Goal: Task Accomplishment & Management: Complete application form

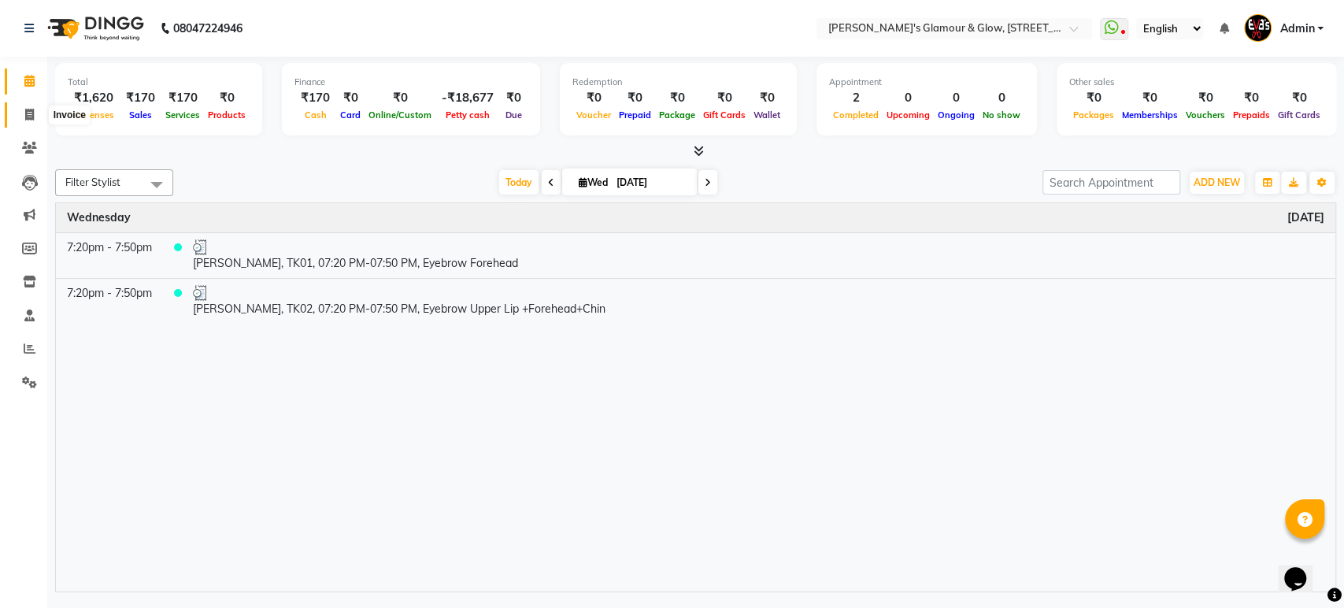
click at [25, 114] on icon at bounding box center [29, 115] width 9 height 12
select select "service"
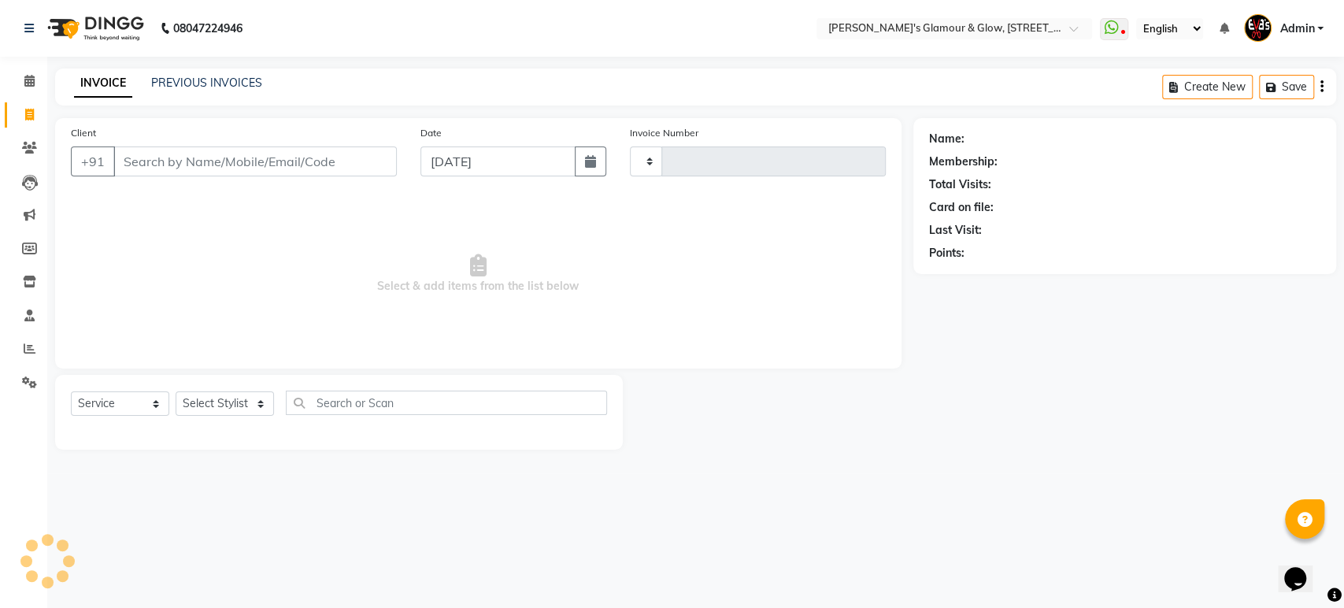
type input "544"
select select "6558"
click at [179, 158] on input "Client" at bounding box center [254, 161] width 283 height 30
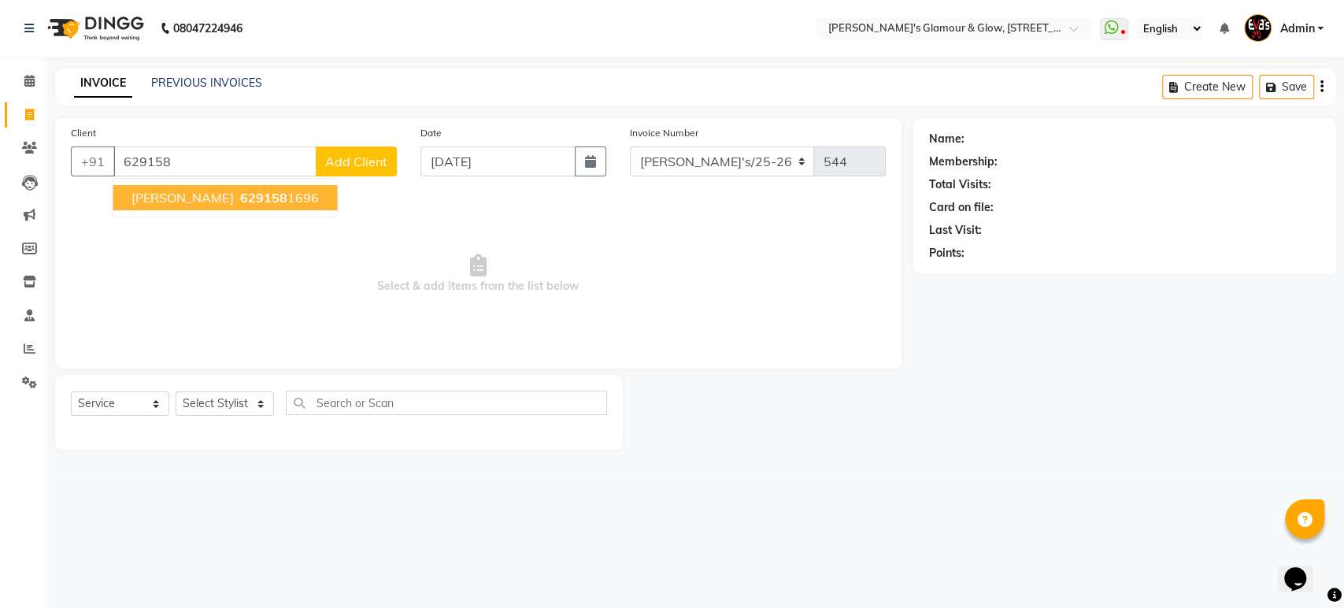
click at [143, 191] on span "[PERSON_NAME]" at bounding box center [182, 198] width 102 height 16
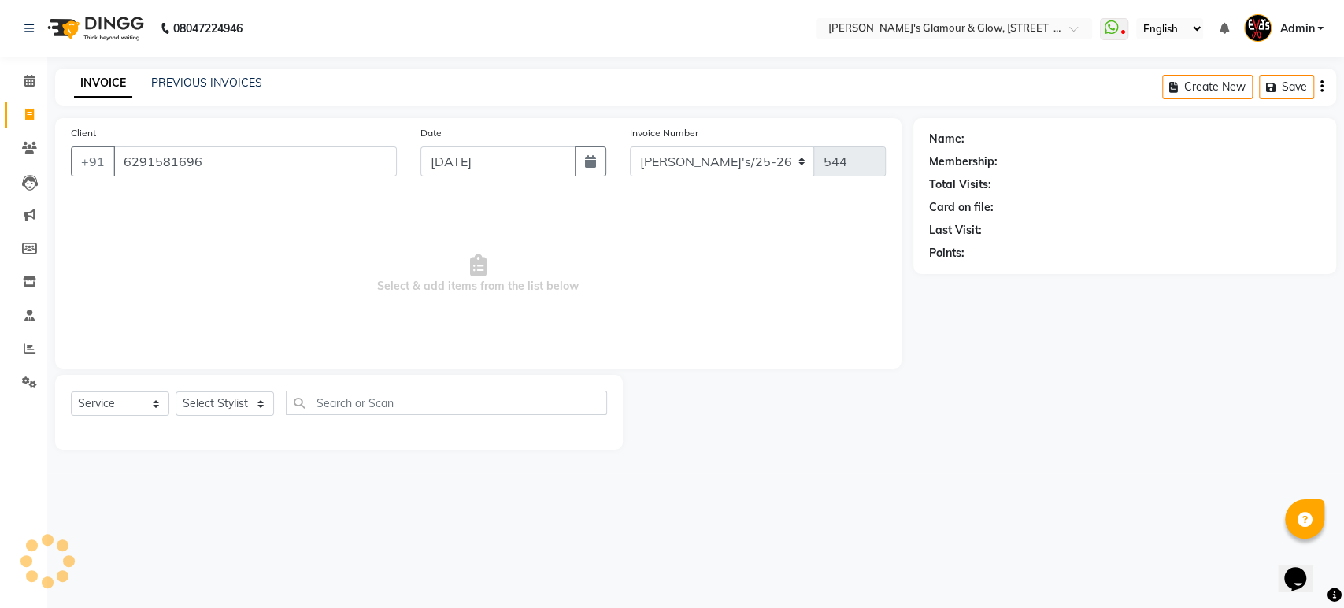
type input "6291581696"
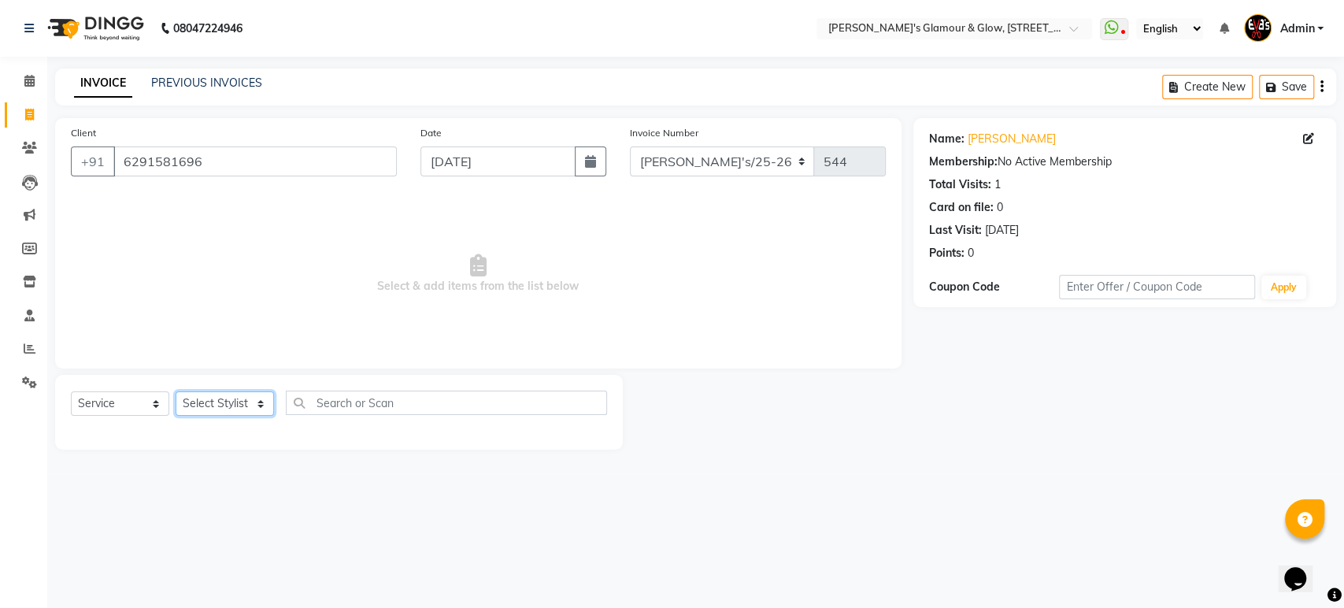
click at [231, 395] on select "Select Stylist [PERSON_NAME](Babu) Pratap Priya Bala [PERSON_NAME]" at bounding box center [225, 403] width 98 height 24
select select "79658"
click at [176, 391] on select "Select Stylist [PERSON_NAME](Babu) Pratap Priya Bala [PERSON_NAME]" at bounding box center [225, 403] width 98 height 24
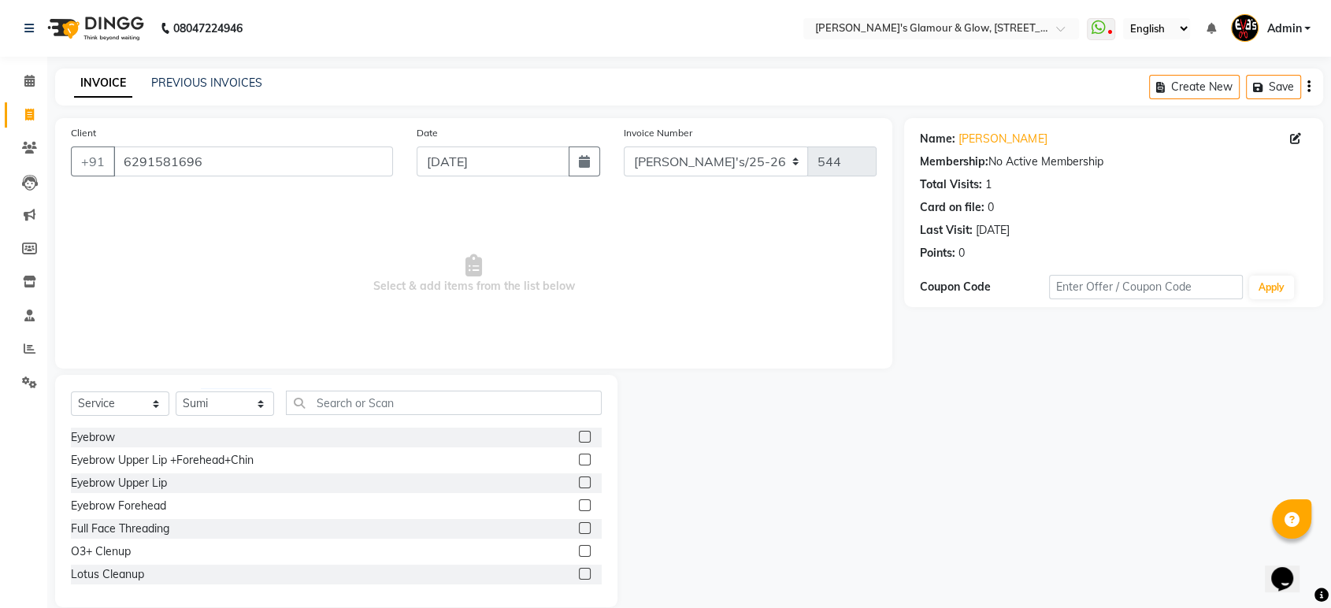
click at [579, 437] on label at bounding box center [585, 437] width 12 height 12
click at [579, 437] on input "checkbox" at bounding box center [584, 437] width 10 height 10
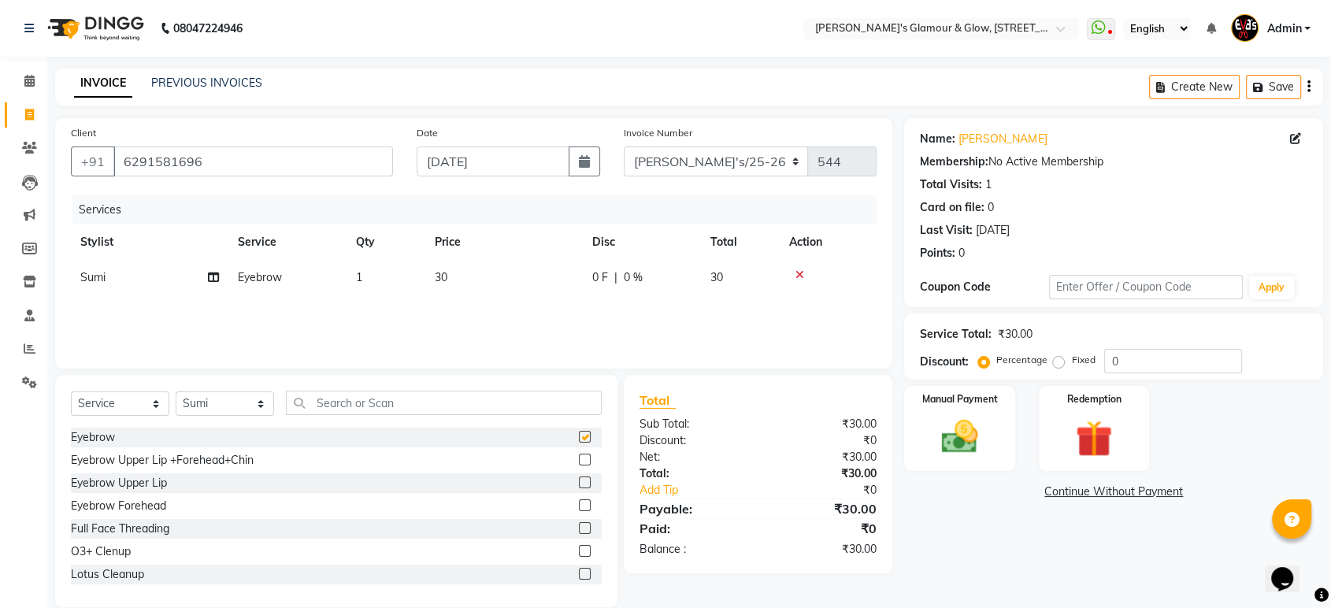
checkbox input "false"
click at [935, 408] on div "Manual Payment" at bounding box center [959, 428] width 115 height 88
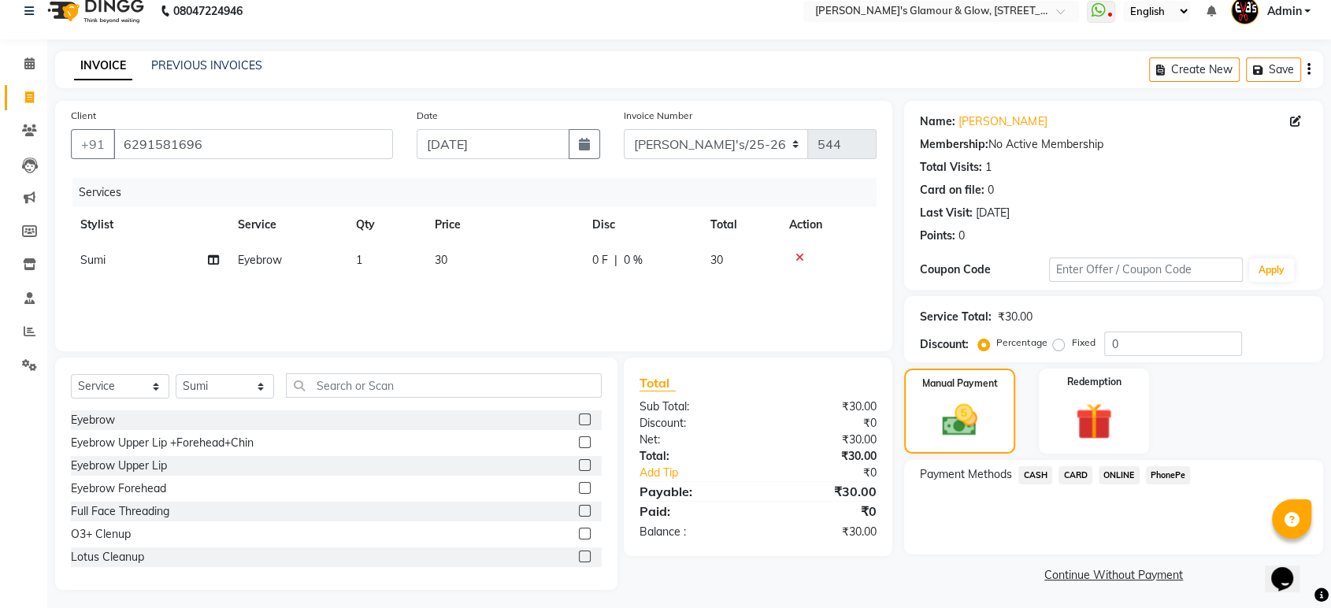
scroll to position [22, 0]
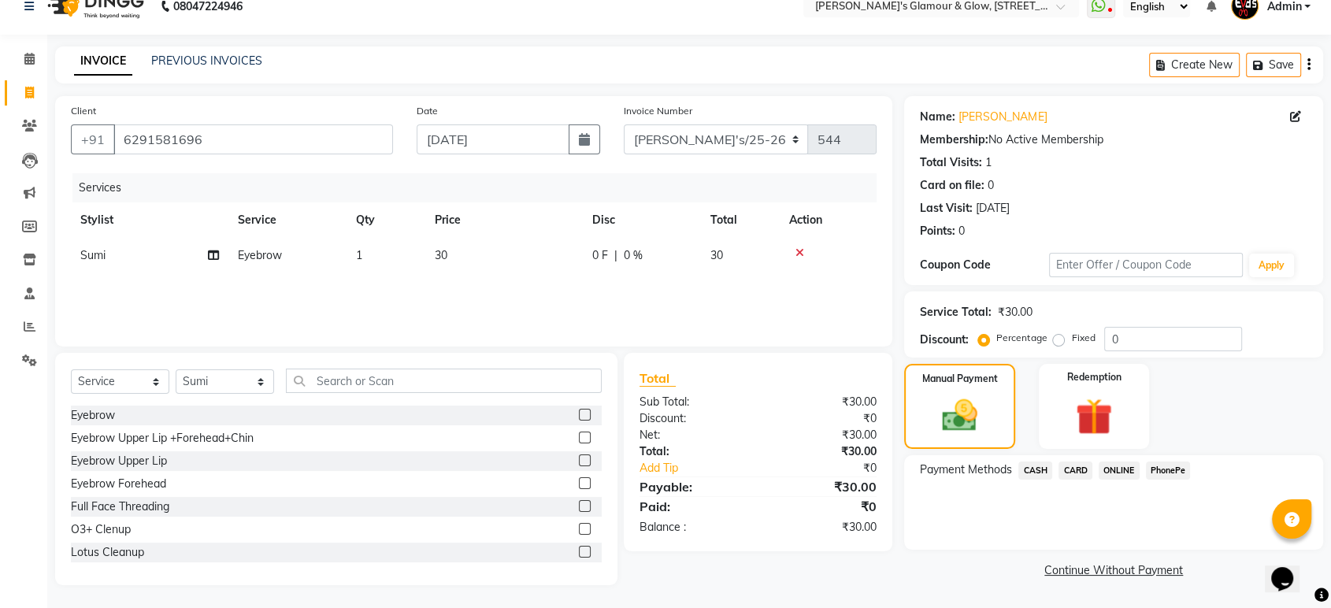
click at [935, 468] on span "ONLINE" at bounding box center [1118, 470] width 41 height 18
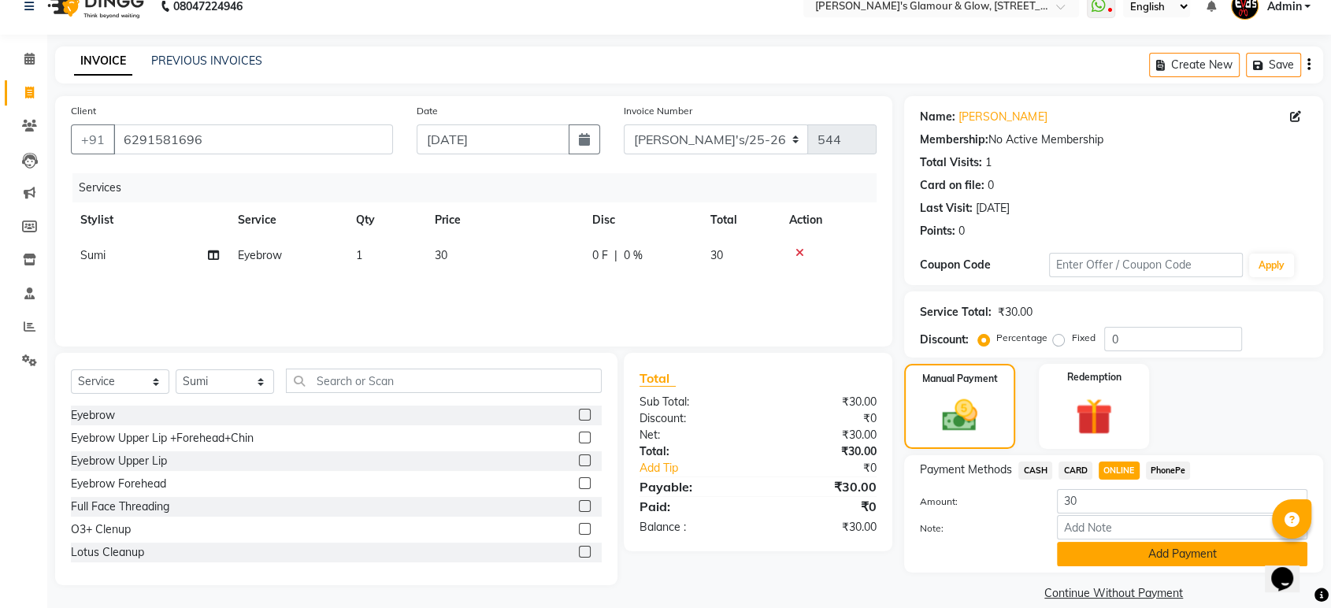
click at [935, 500] on button "Add Payment" at bounding box center [1182, 554] width 250 height 24
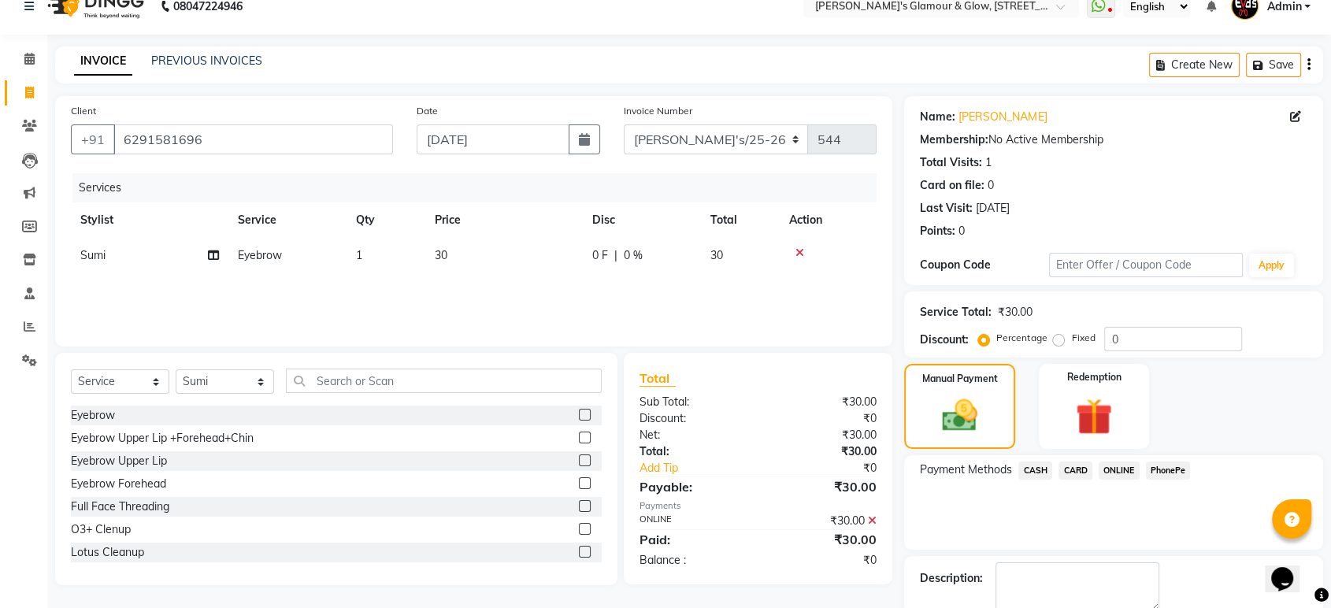
scroll to position [107, 0]
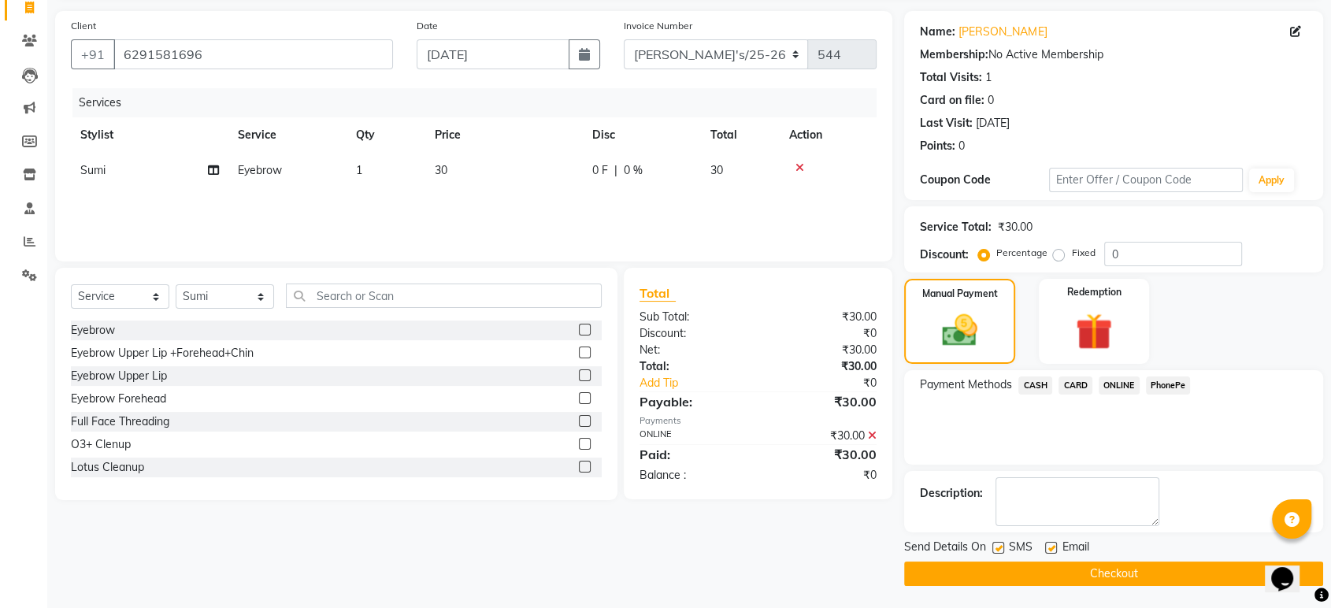
click at [935, 500] on button "Checkout" at bounding box center [1113, 573] width 419 height 24
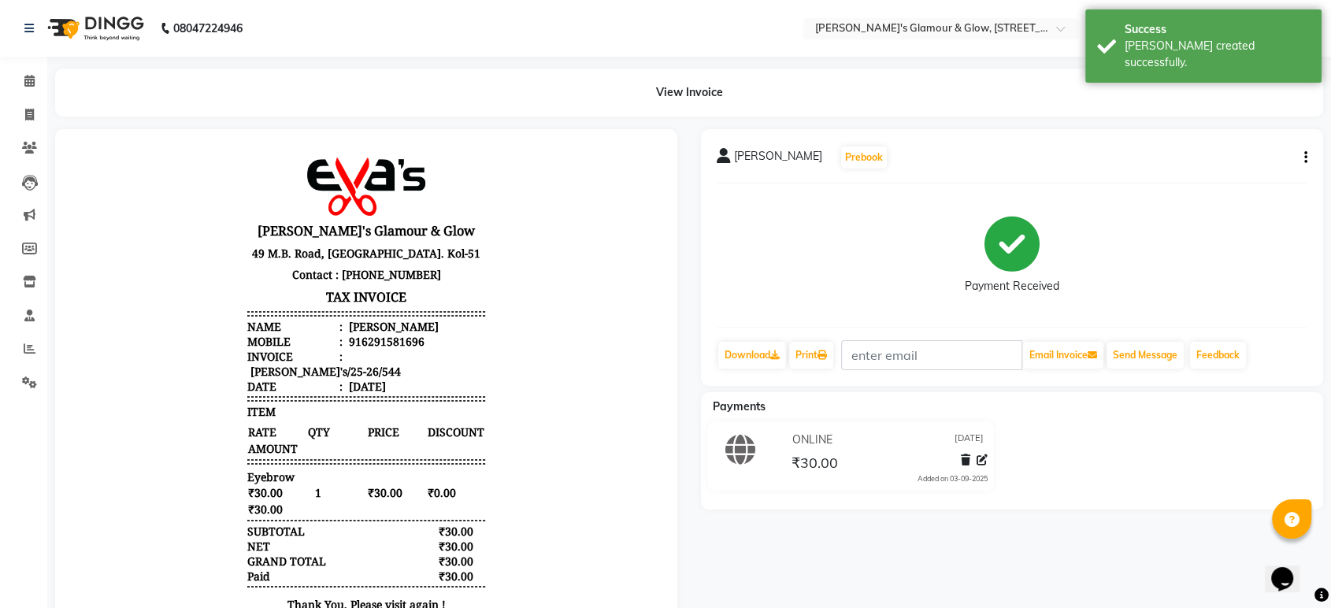
scroll to position [76, 0]
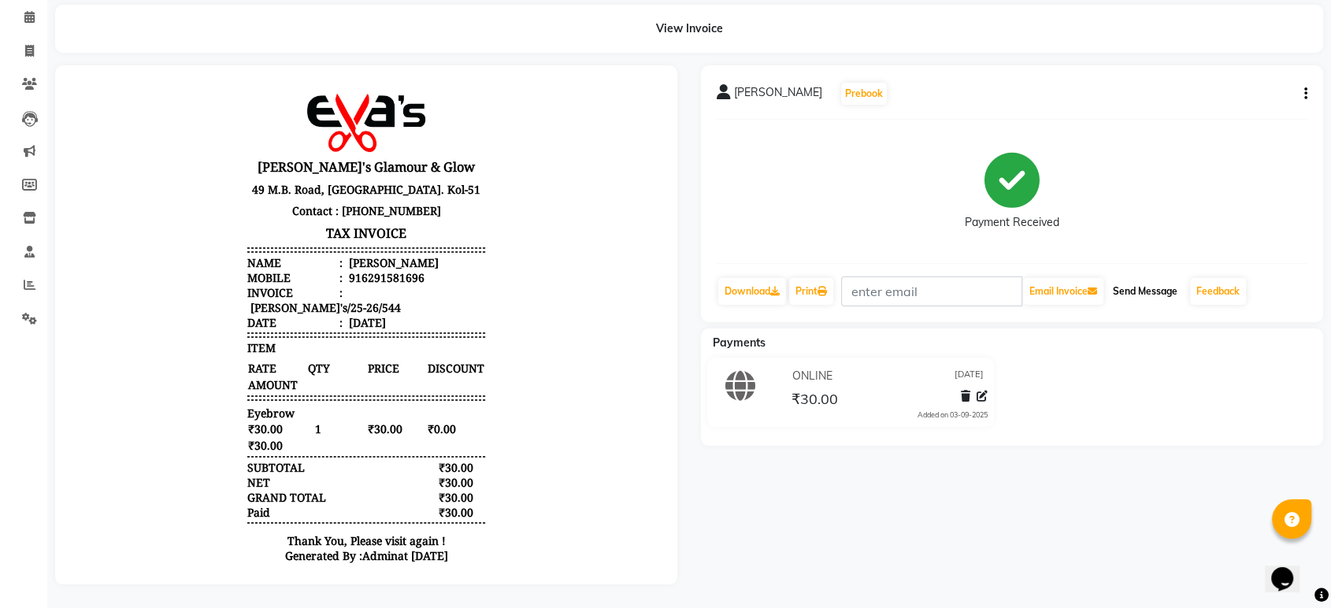
click at [935, 278] on button "Send Message" at bounding box center [1144, 291] width 77 height 27
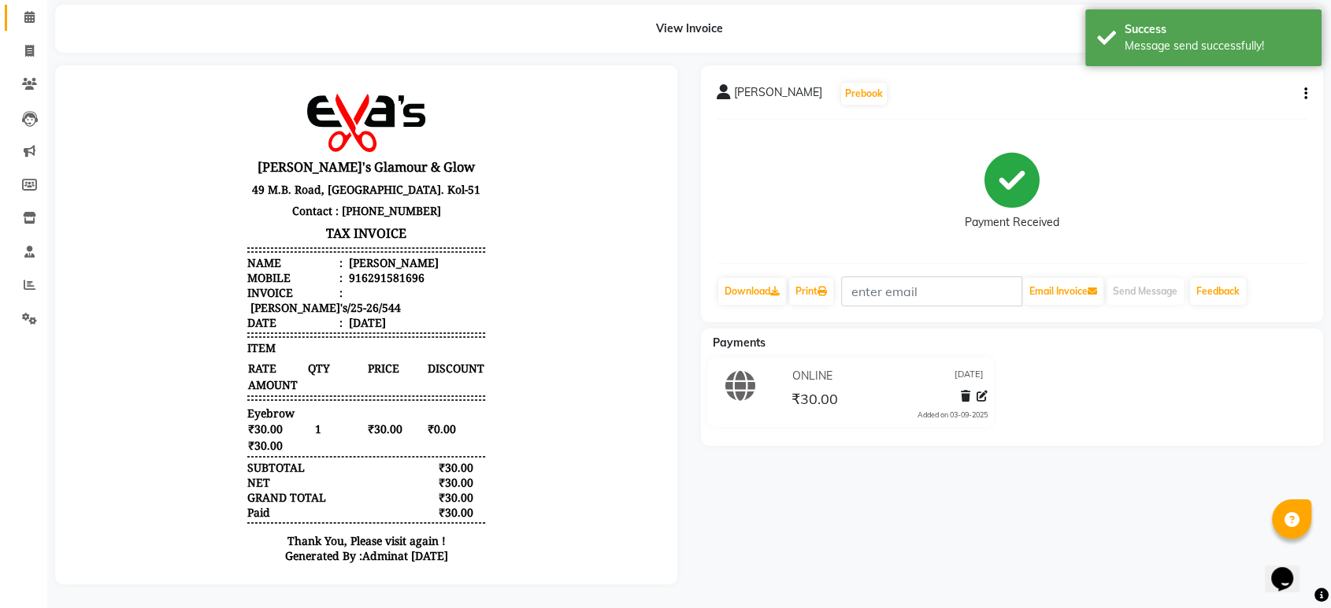
select select "service"
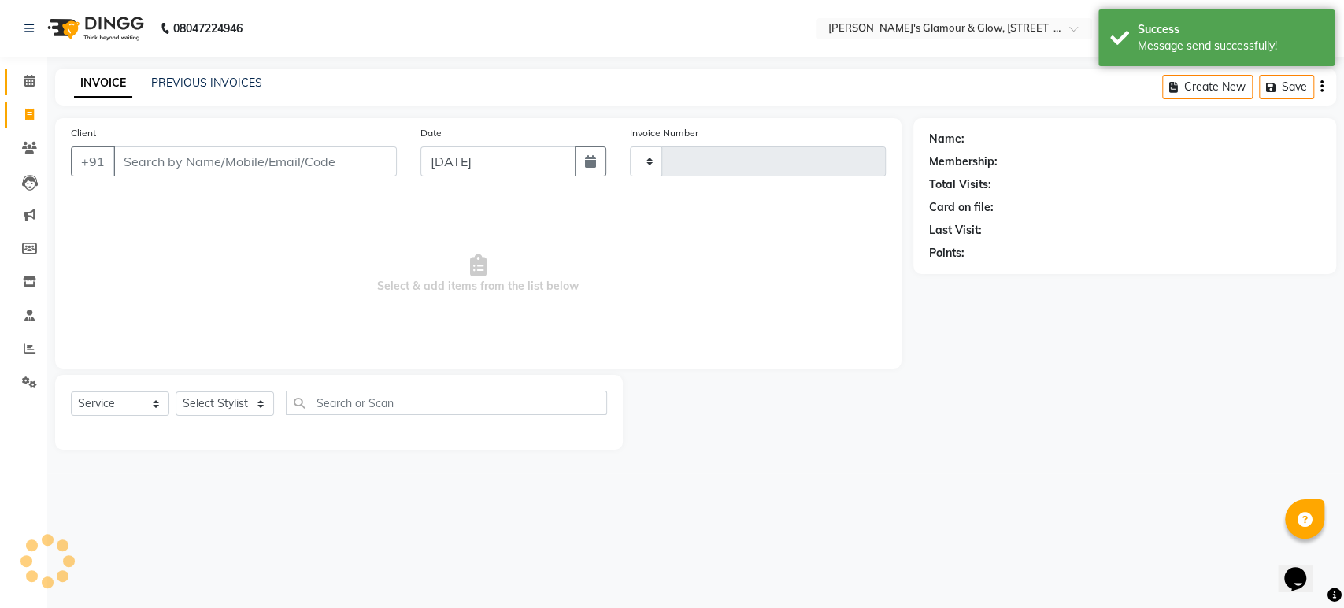
type input "545"
select select "6558"
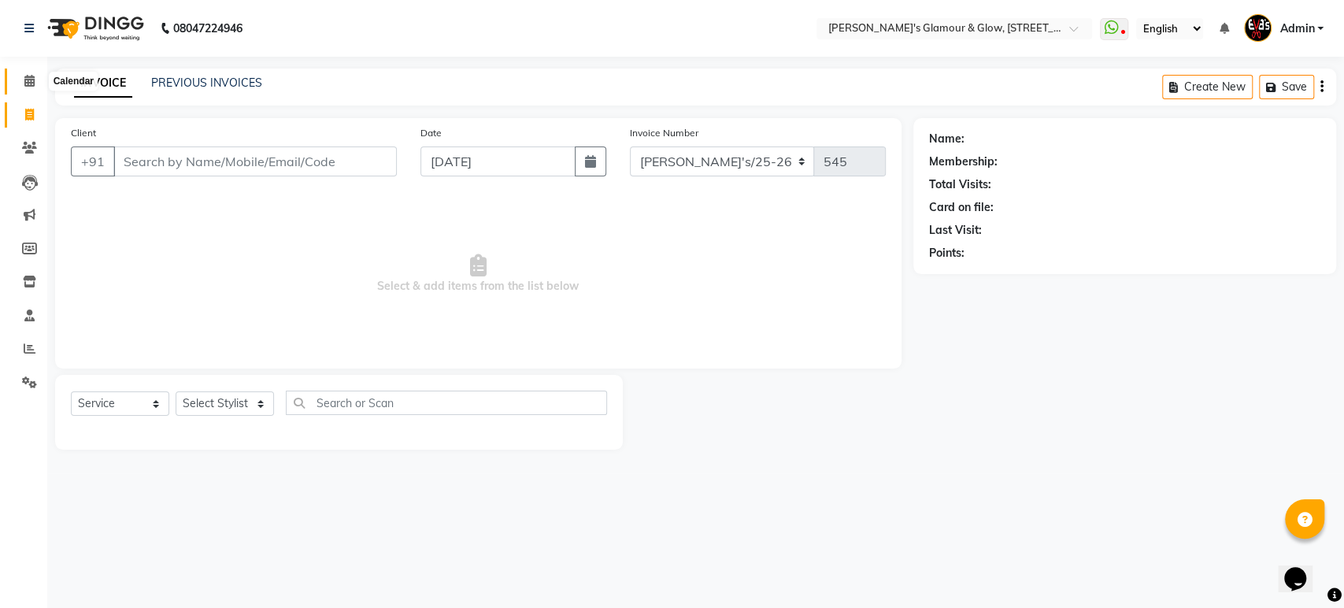
click at [29, 77] on icon at bounding box center [29, 81] width 10 height 12
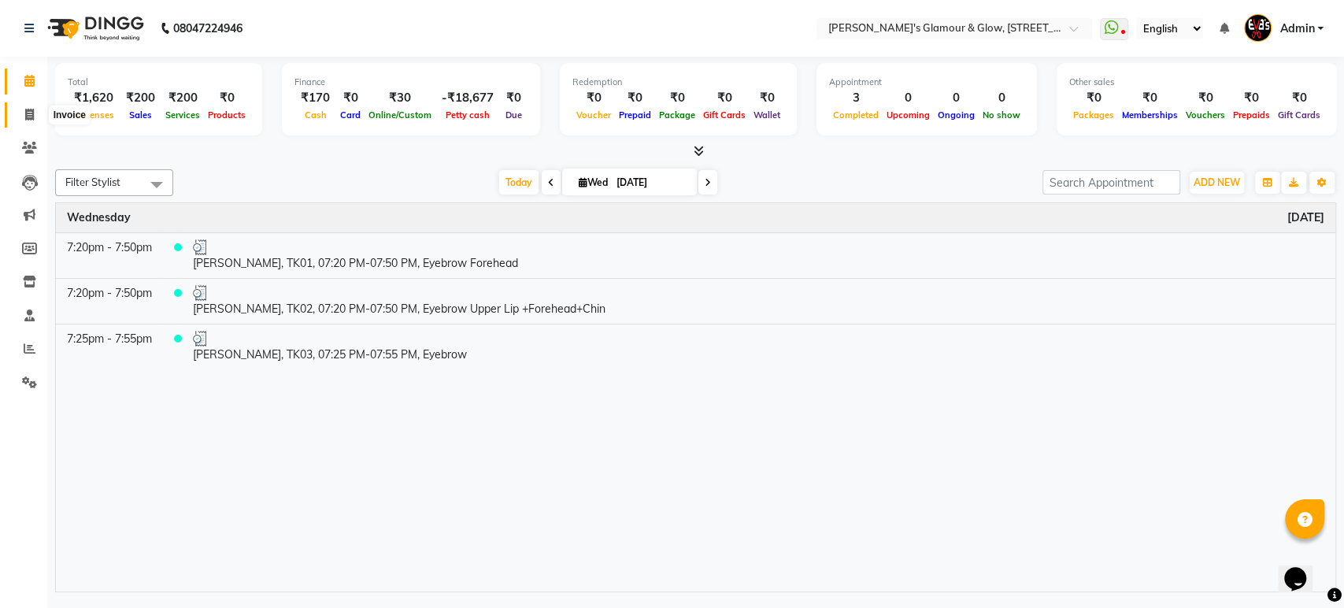
click at [21, 112] on span at bounding box center [30, 115] width 28 height 18
select select "service"
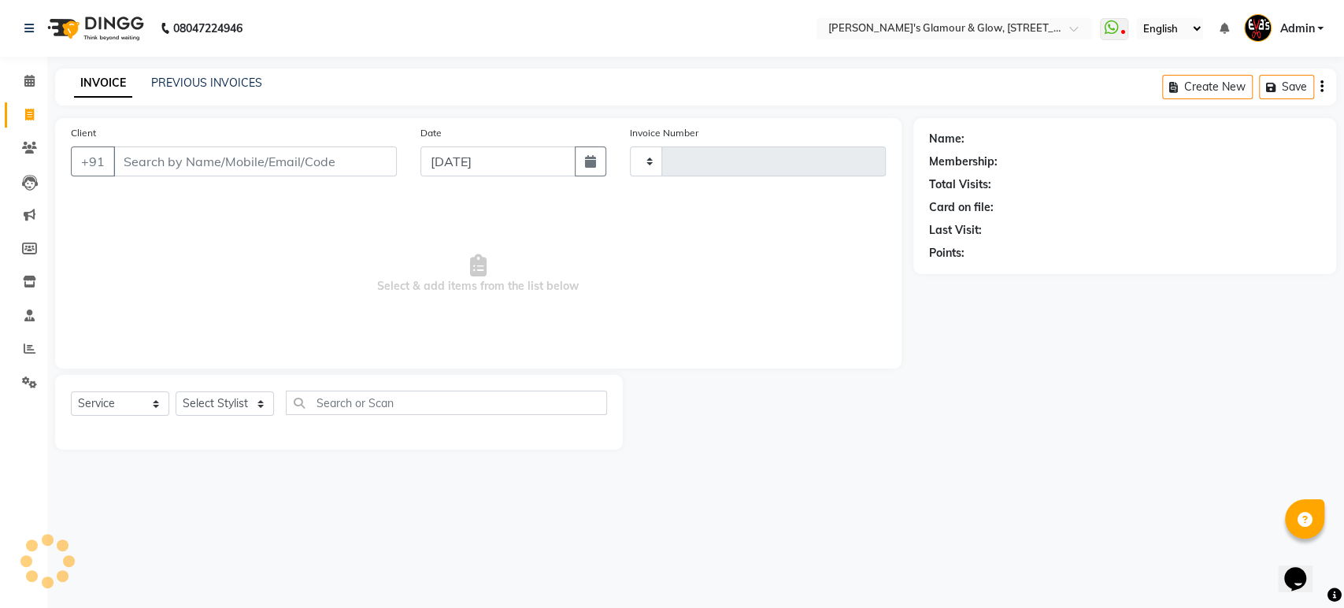
type input "545"
select select "6558"
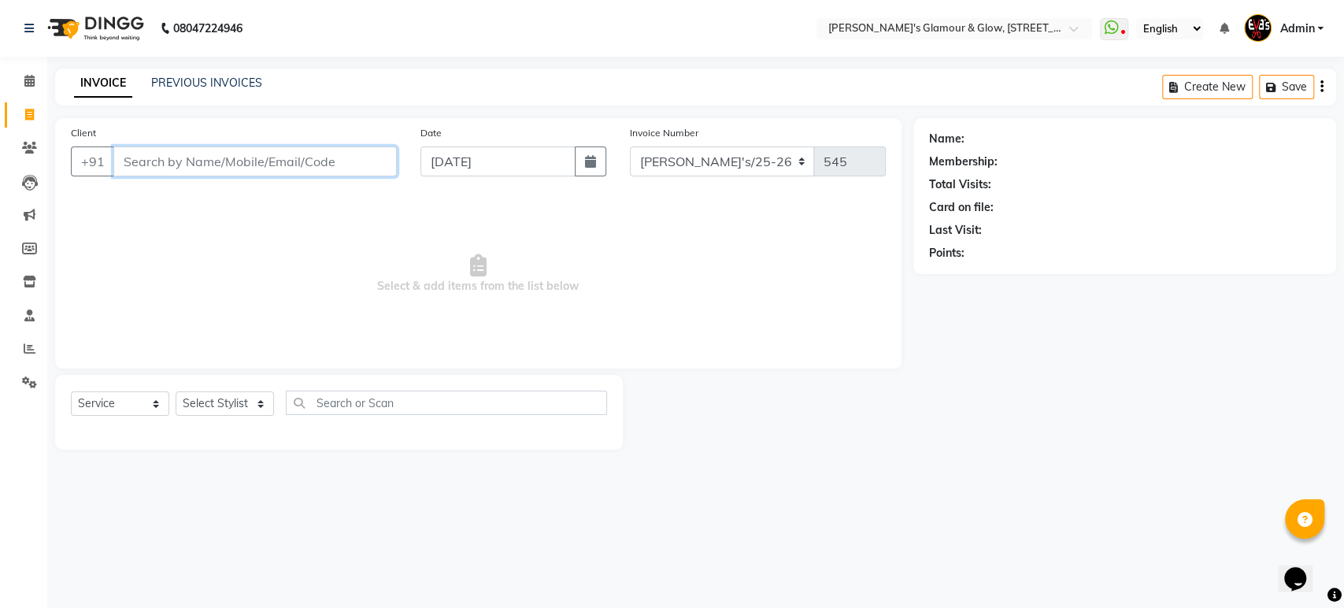
click at [333, 160] on input "Client" at bounding box center [254, 161] width 283 height 30
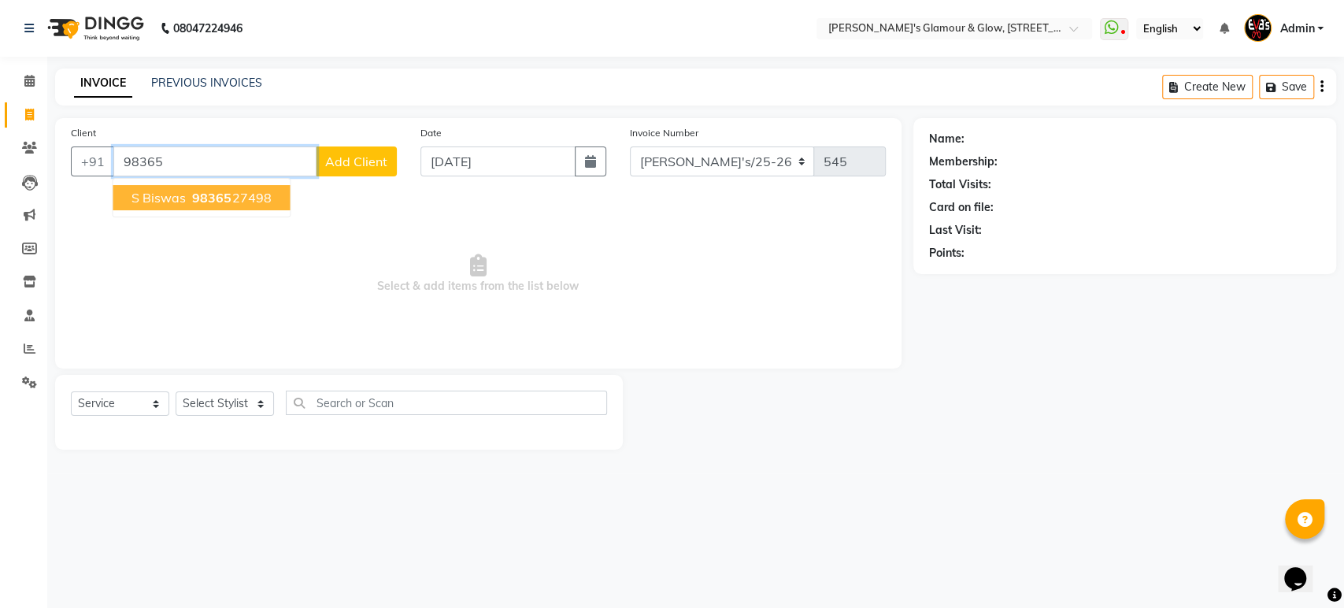
click at [236, 198] on ngb-highlight "98365 27498" at bounding box center [230, 198] width 82 height 16
type input "9836527498"
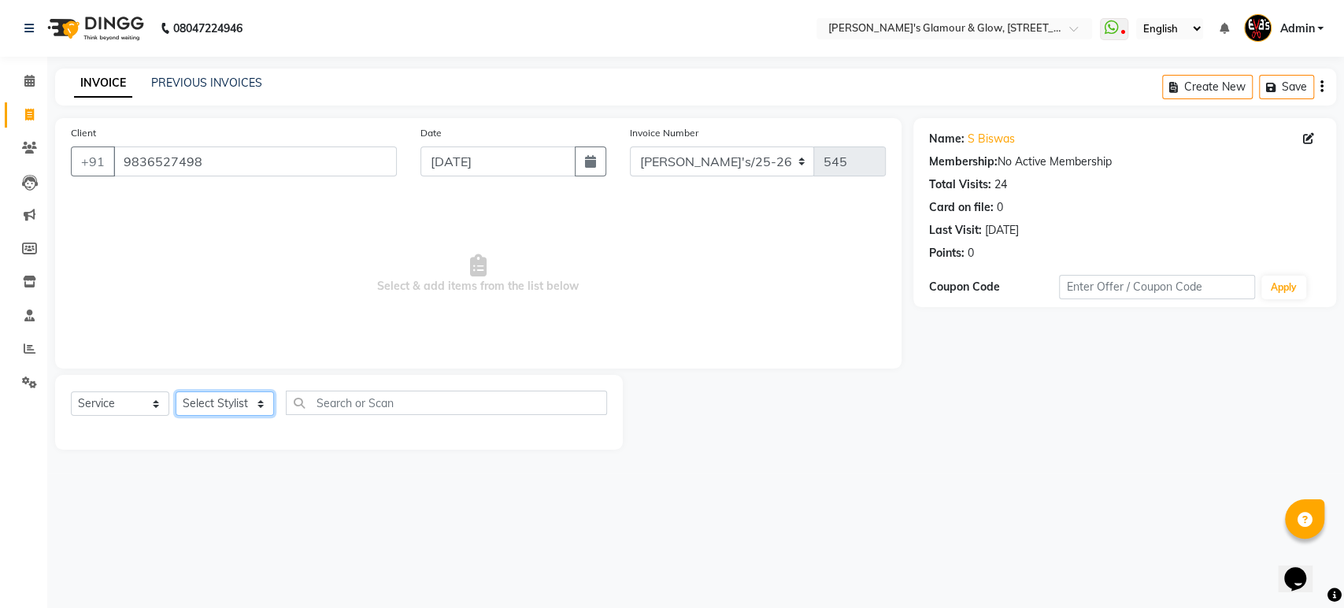
click at [244, 407] on select "Select Stylist [PERSON_NAME](Babu) Pratap Priya Bala [PERSON_NAME]" at bounding box center [225, 403] width 98 height 24
select select "67126"
click at [176, 391] on select "Select Stylist [PERSON_NAME](Babu) Pratap Priya Bala [PERSON_NAME]" at bounding box center [225, 403] width 98 height 24
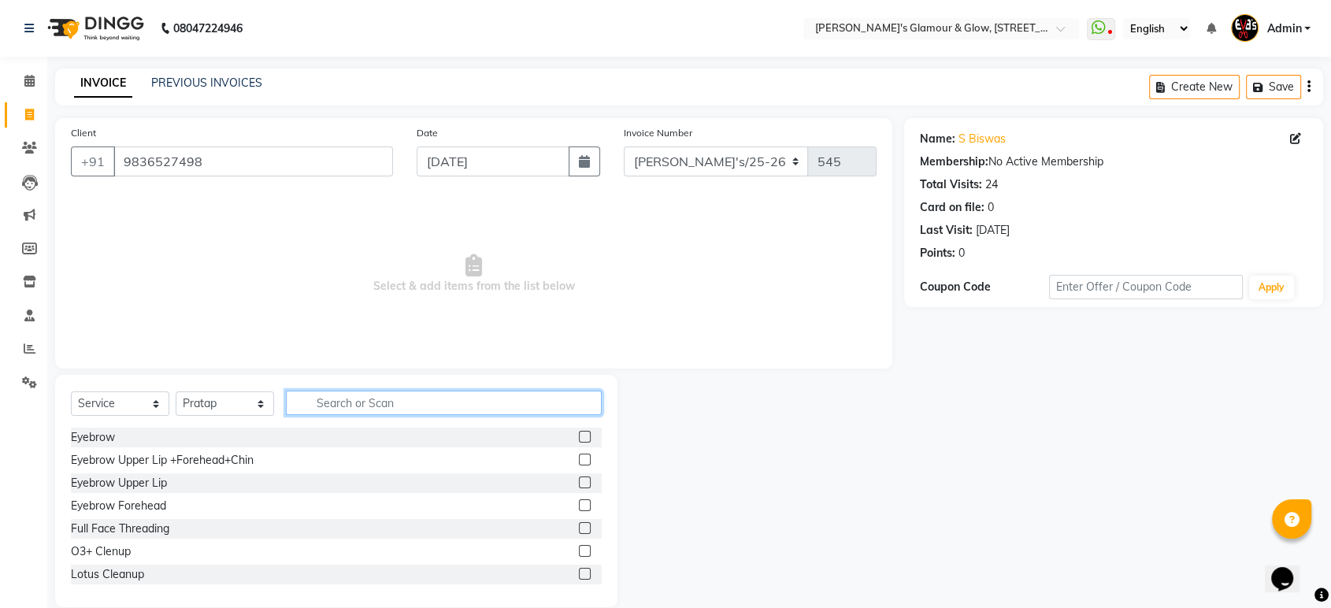
click at [347, 399] on input "text" at bounding box center [444, 403] width 316 height 24
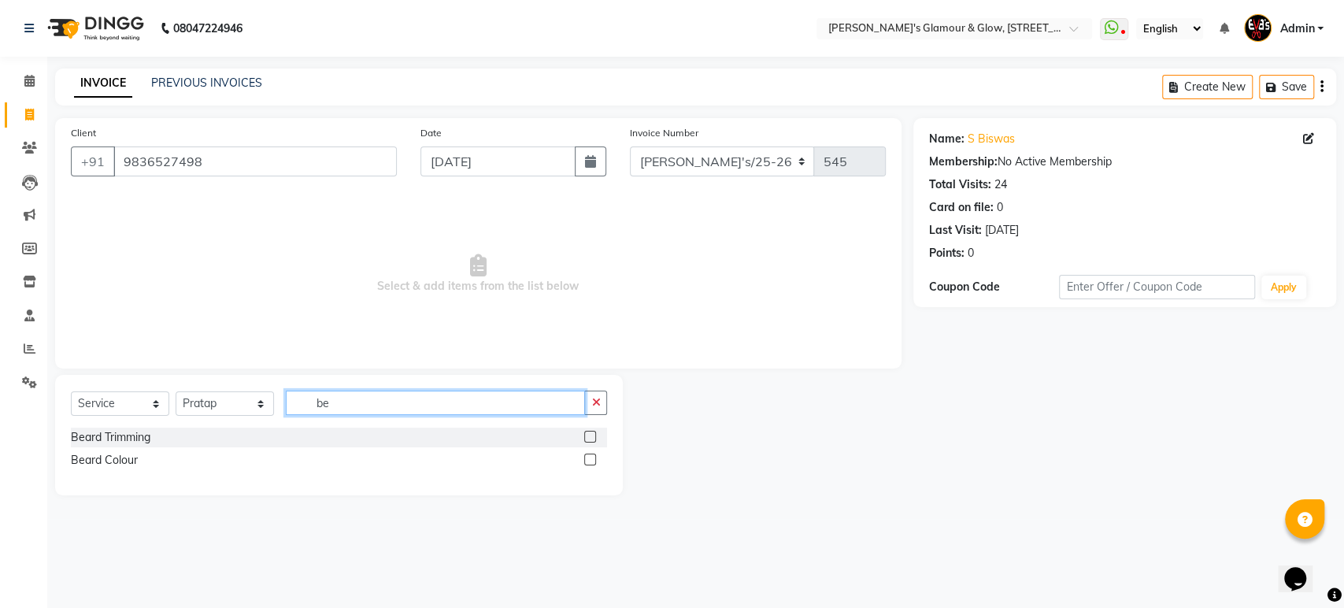
type input "be"
click at [588, 438] on label at bounding box center [590, 437] width 12 height 12
click at [588, 438] on input "checkbox" at bounding box center [589, 437] width 10 height 10
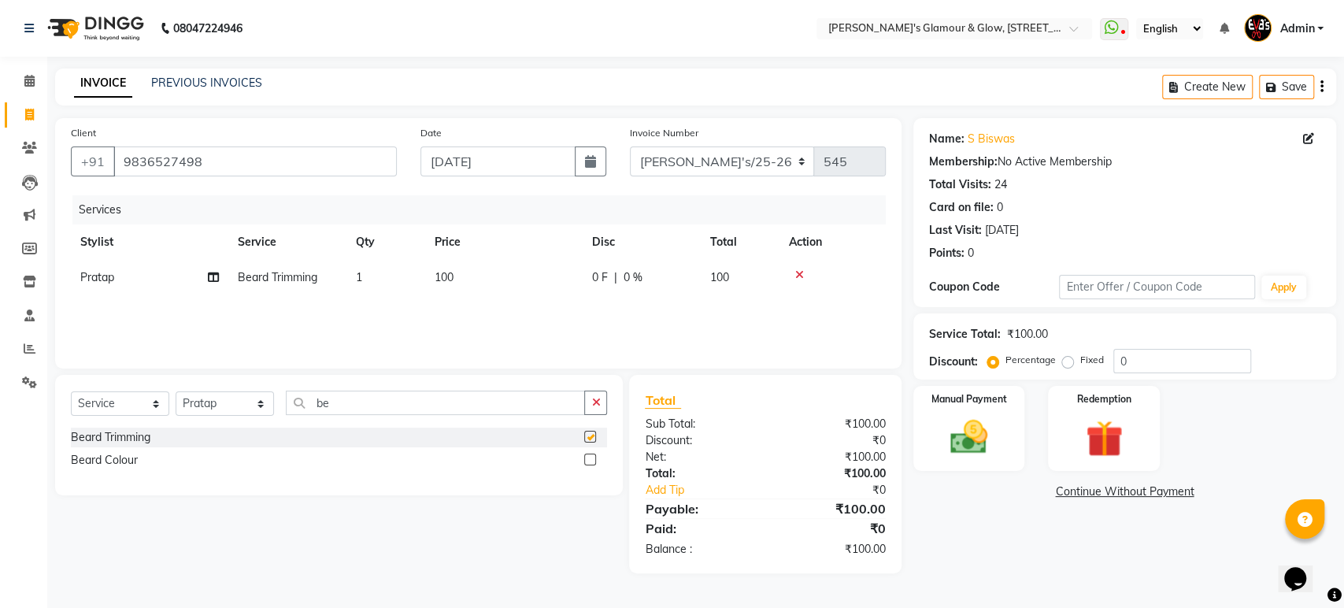
checkbox input "false"
click at [935, 433] on img at bounding box center [969, 437] width 62 height 44
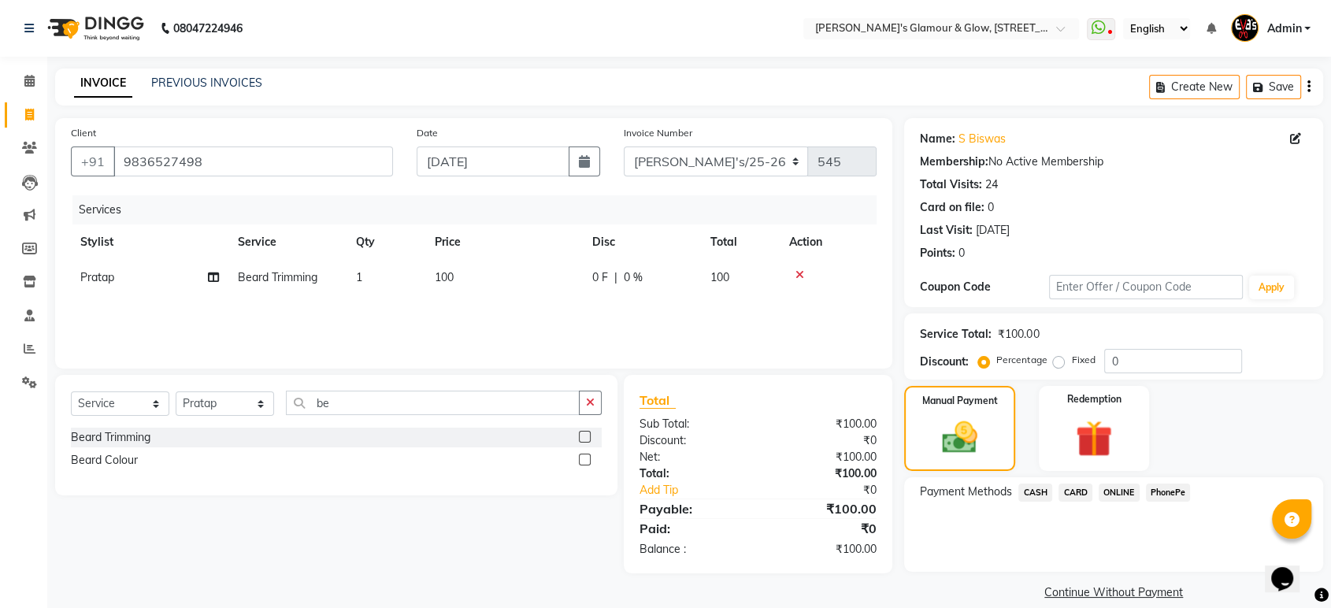
click at [935, 490] on span "ONLINE" at bounding box center [1118, 492] width 41 height 18
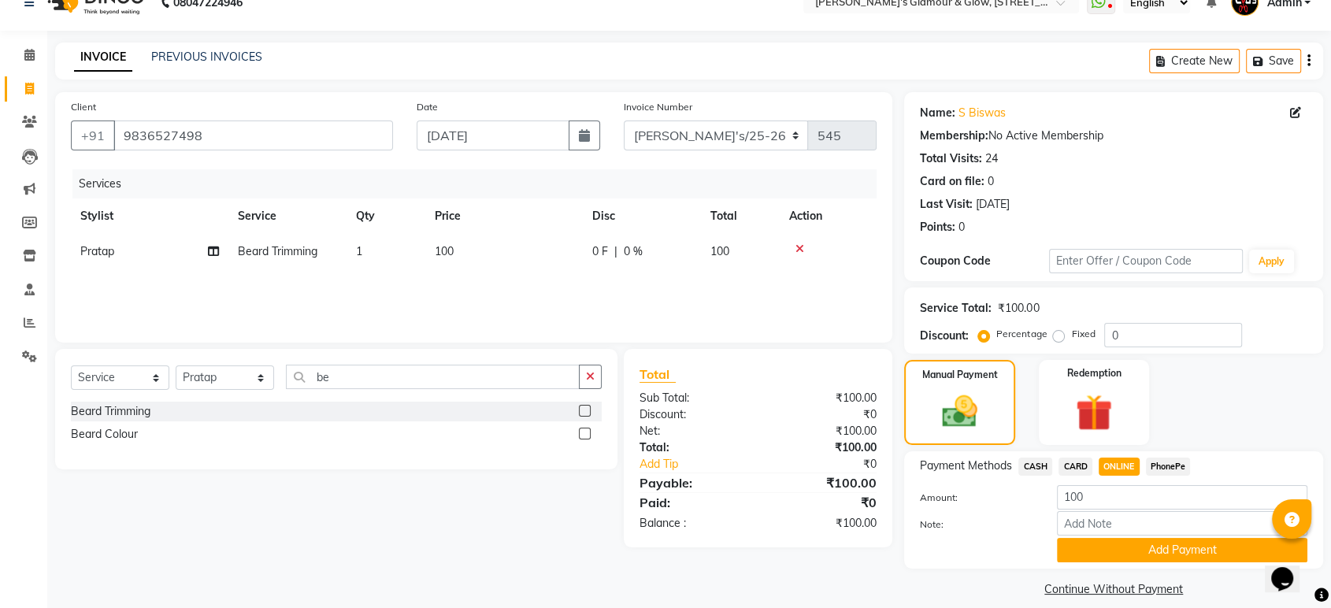
scroll to position [41, 0]
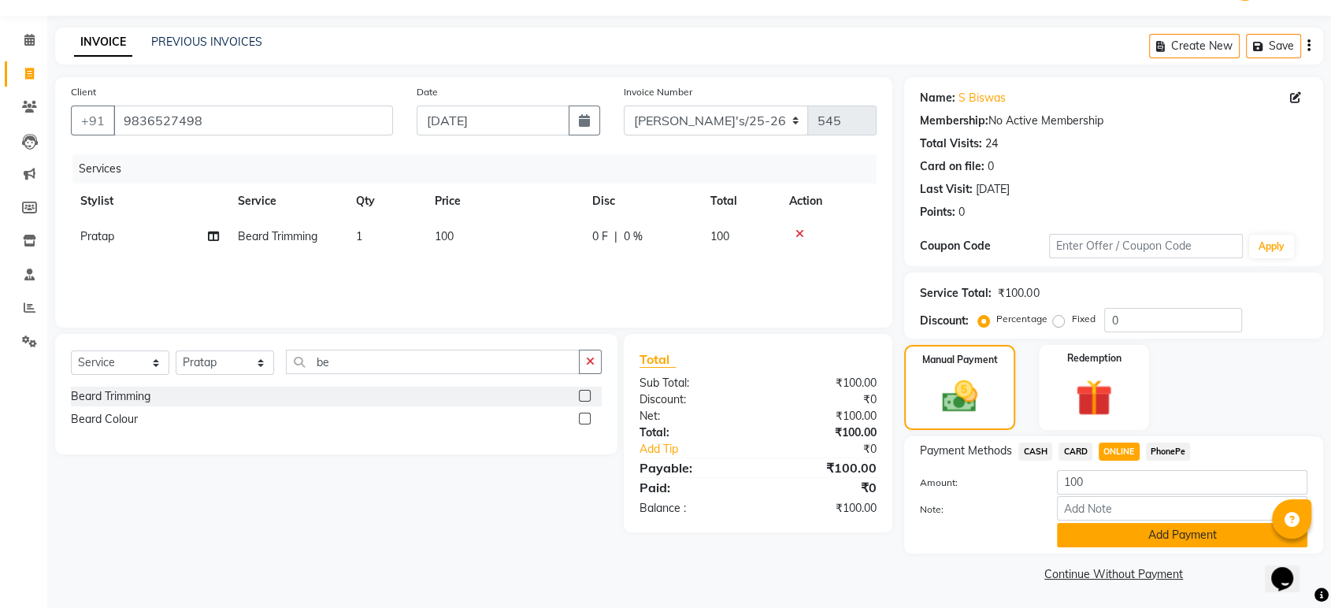
click at [935, 500] on button "Add Payment" at bounding box center [1182, 535] width 250 height 24
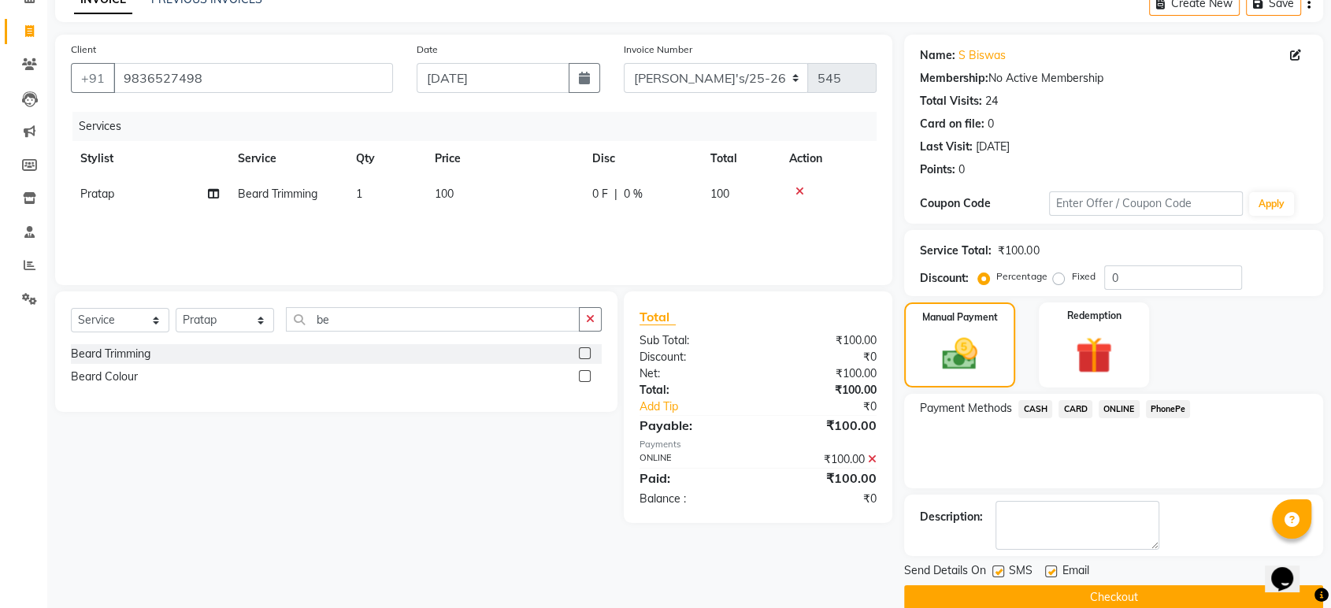
scroll to position [107, 0]
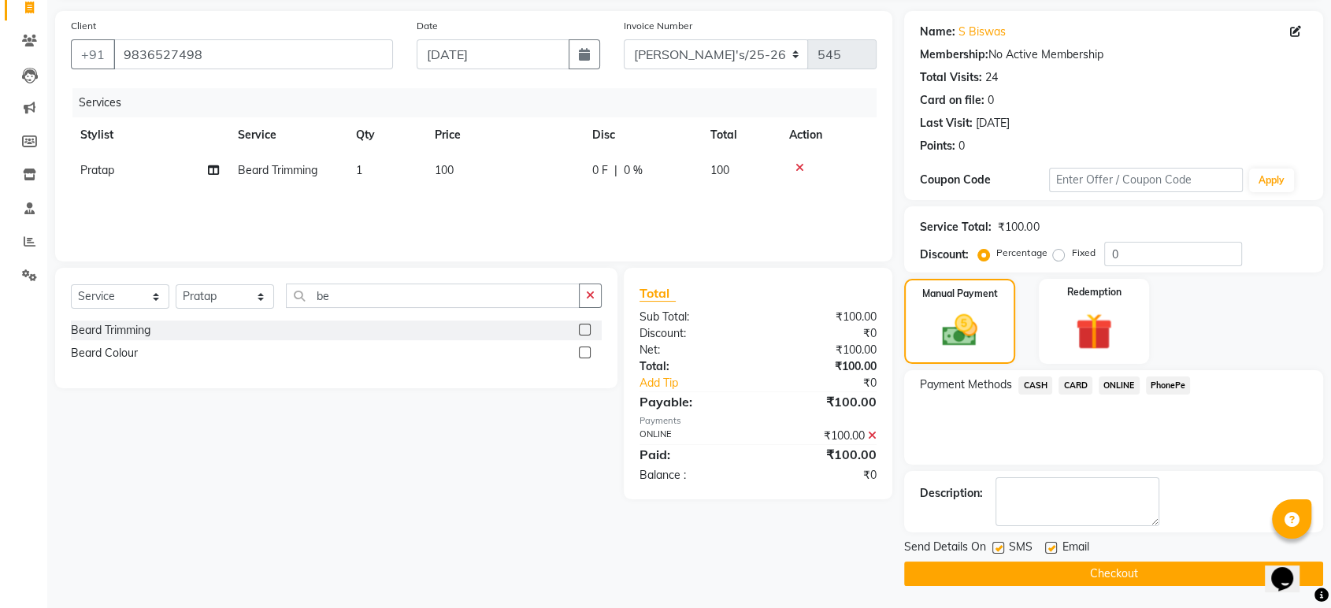
click at [935, 500] on button "Checkout" at bounding box center [1113, 573] width 419 height 24
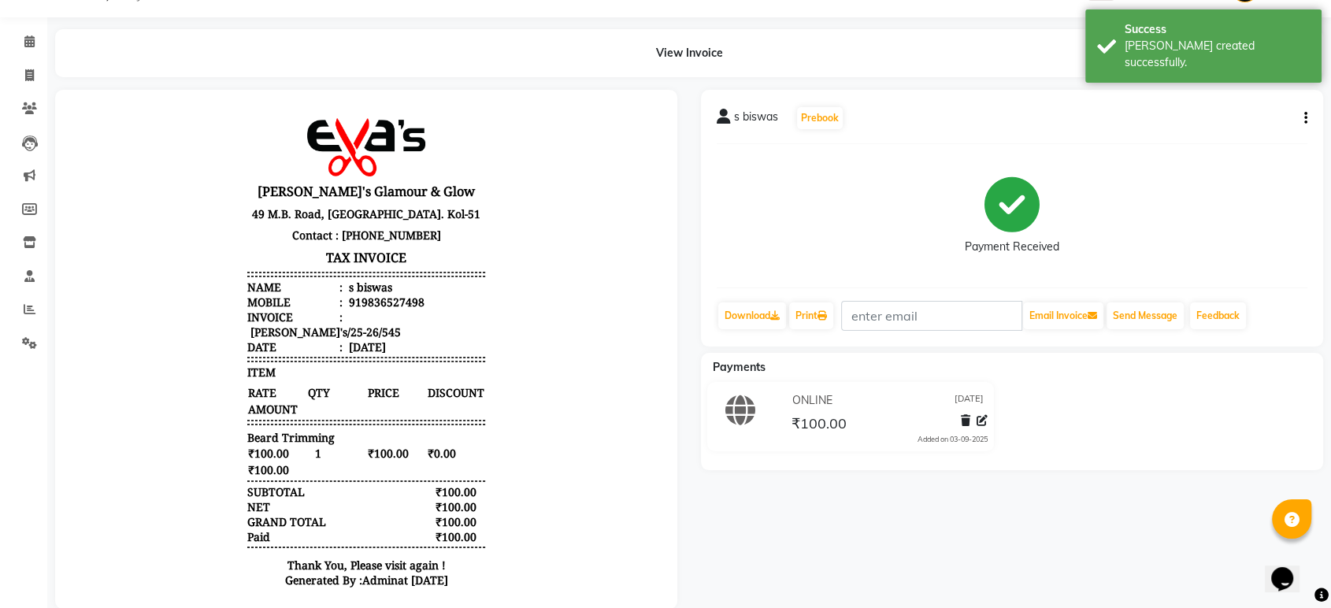
scroll to position [76, 0]
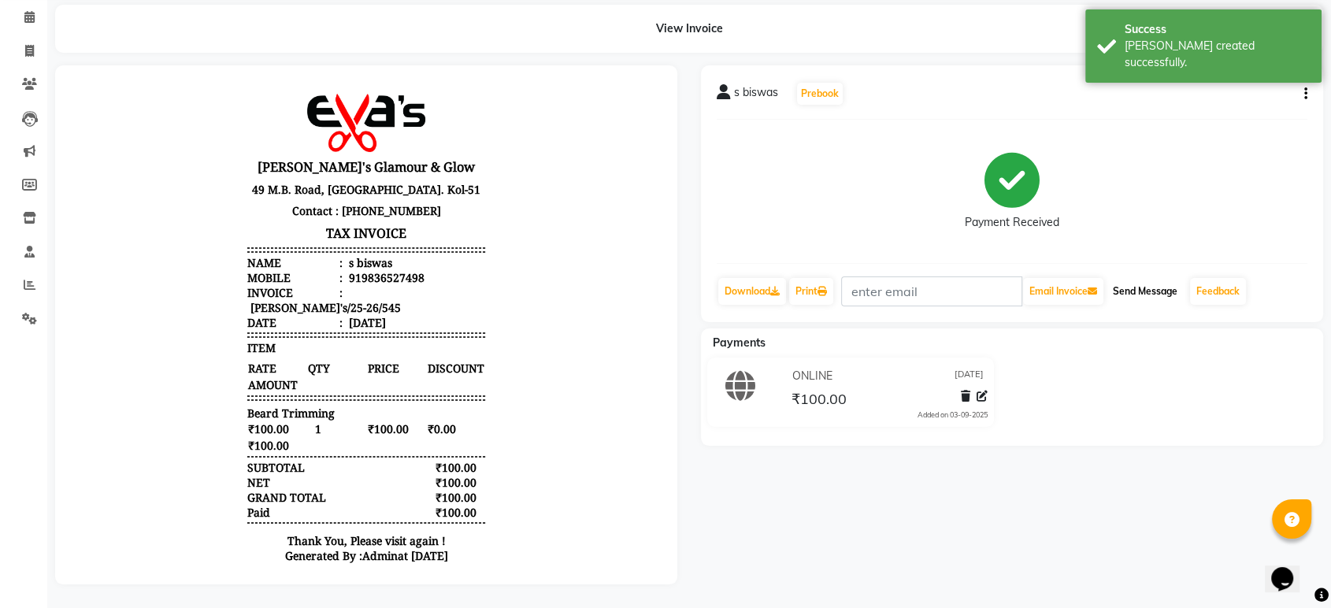
click at [935, 278] on button "Send Message" at bounding box center [1144, 291] width 77 height 27
